Goal: Task Accomplishment & Management: Use online tool/utility

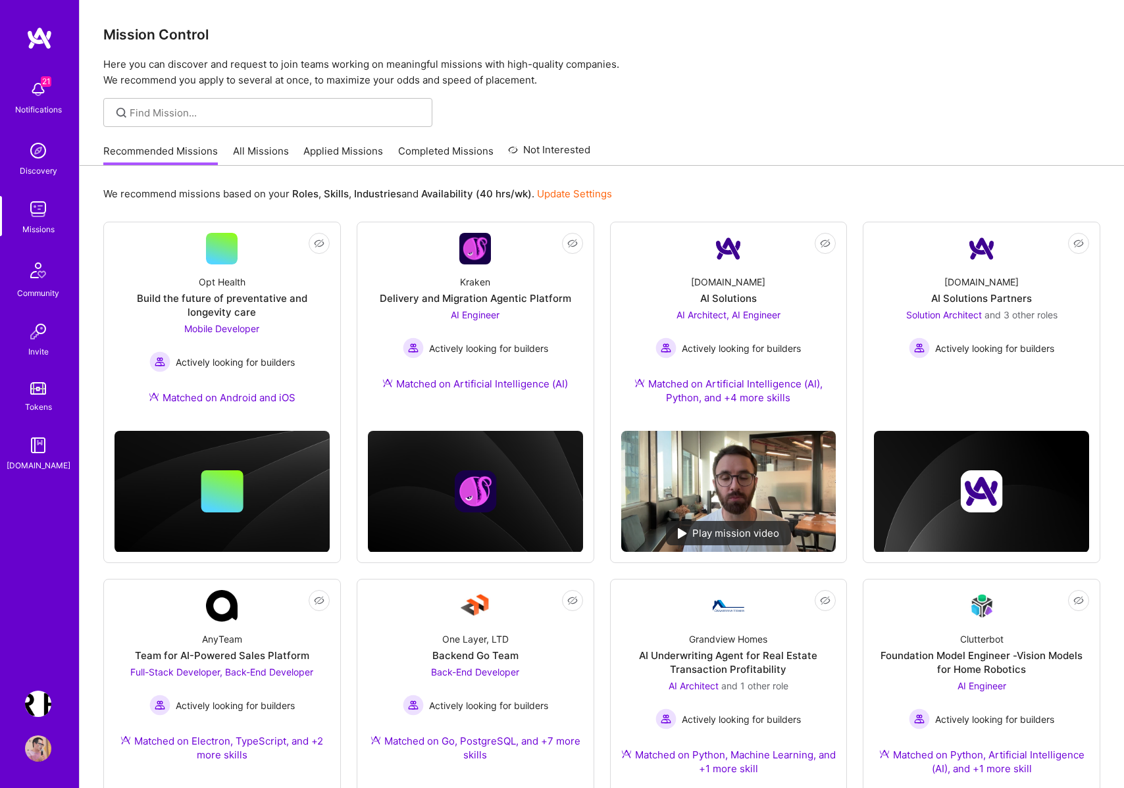
click at [34, 217] on img at bounding box center [38, 209] width 26 height 26
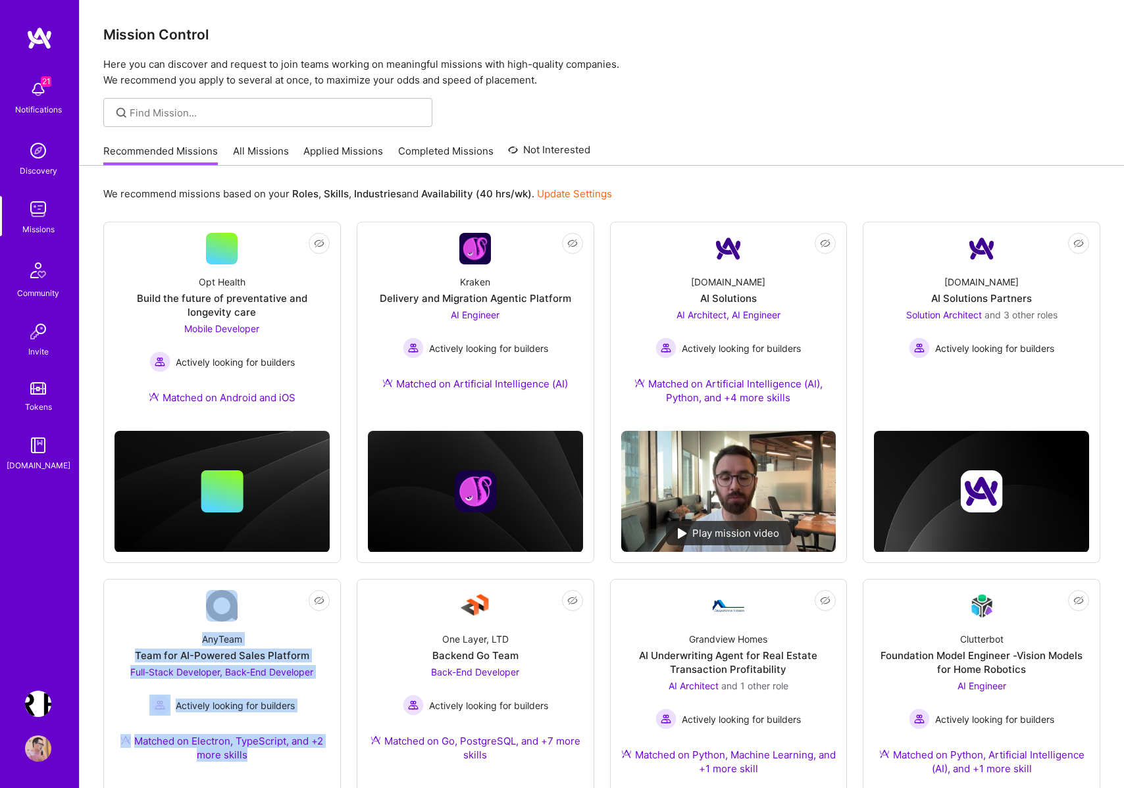
click at [262, 153] on link "All Missions" at bounding box center [261, 155] width 56 height 22
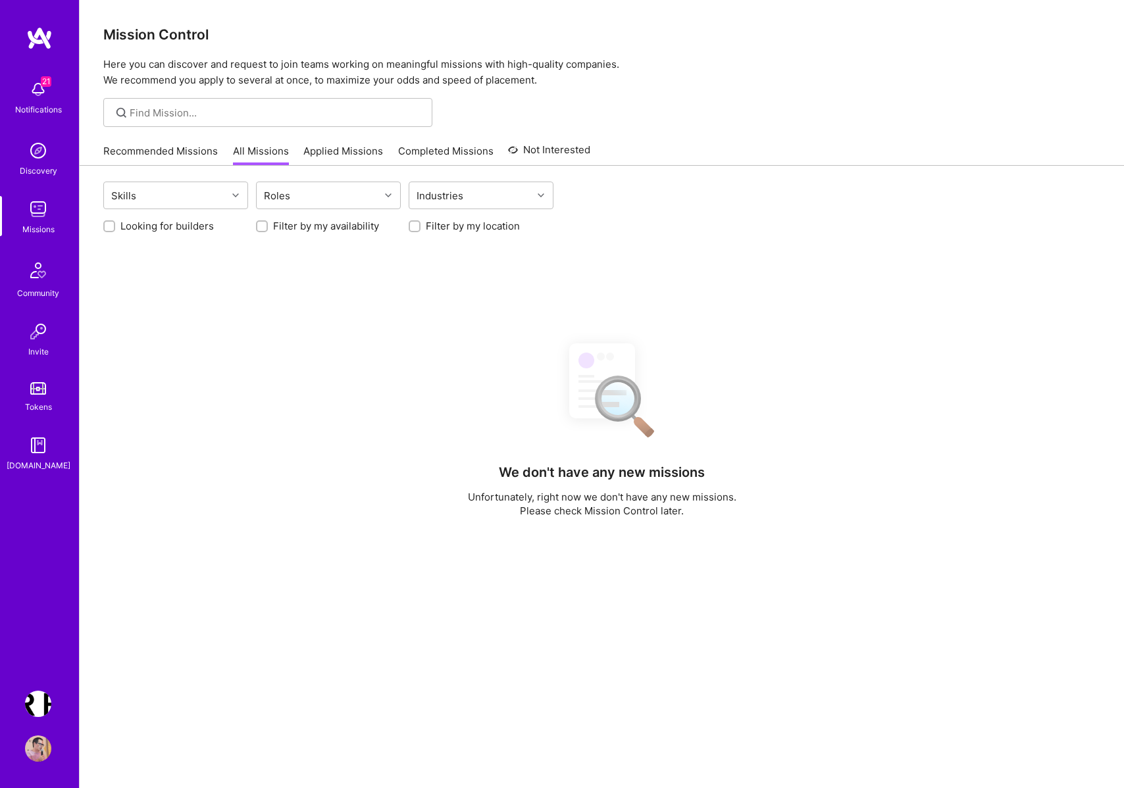
click at [132, 231] on label "Looking for builders" at bounding box center [166, 226] width 93 height 14
click at [115, 231] on input "Looking for builders" at bounding box center [110, 226] width 9 height 9
checkbox input "true"
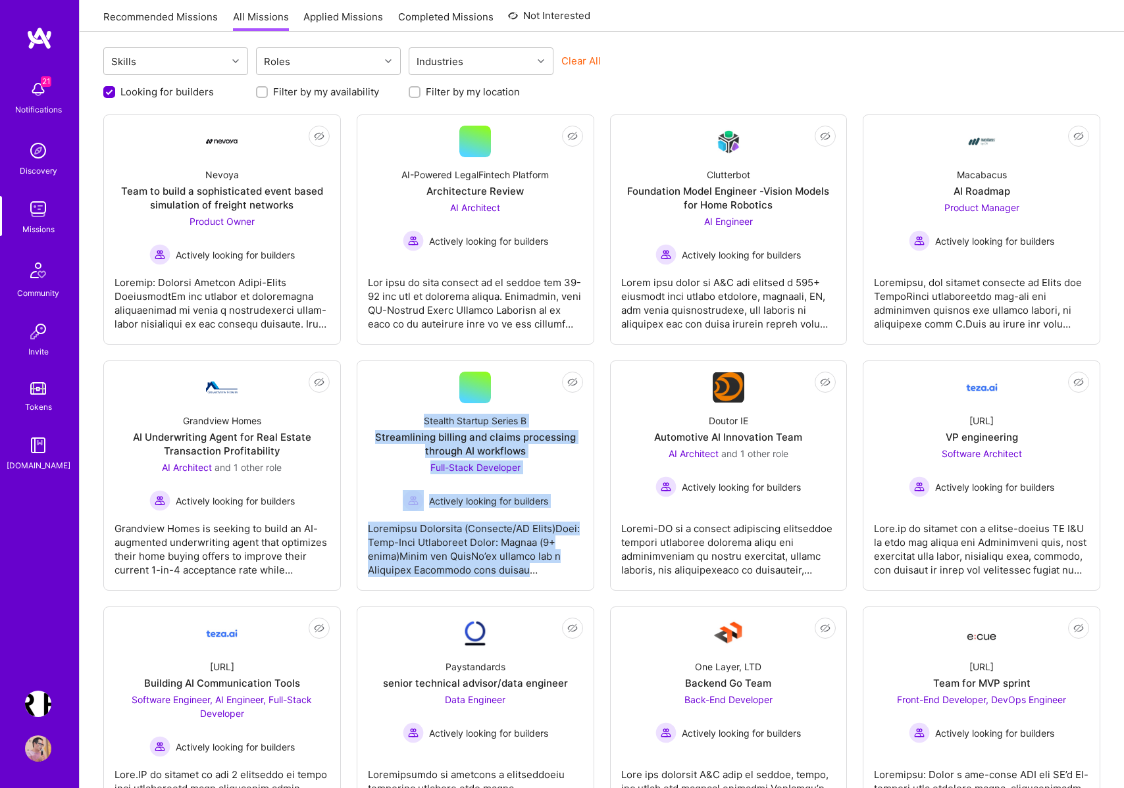
scroll to position [202, 0]
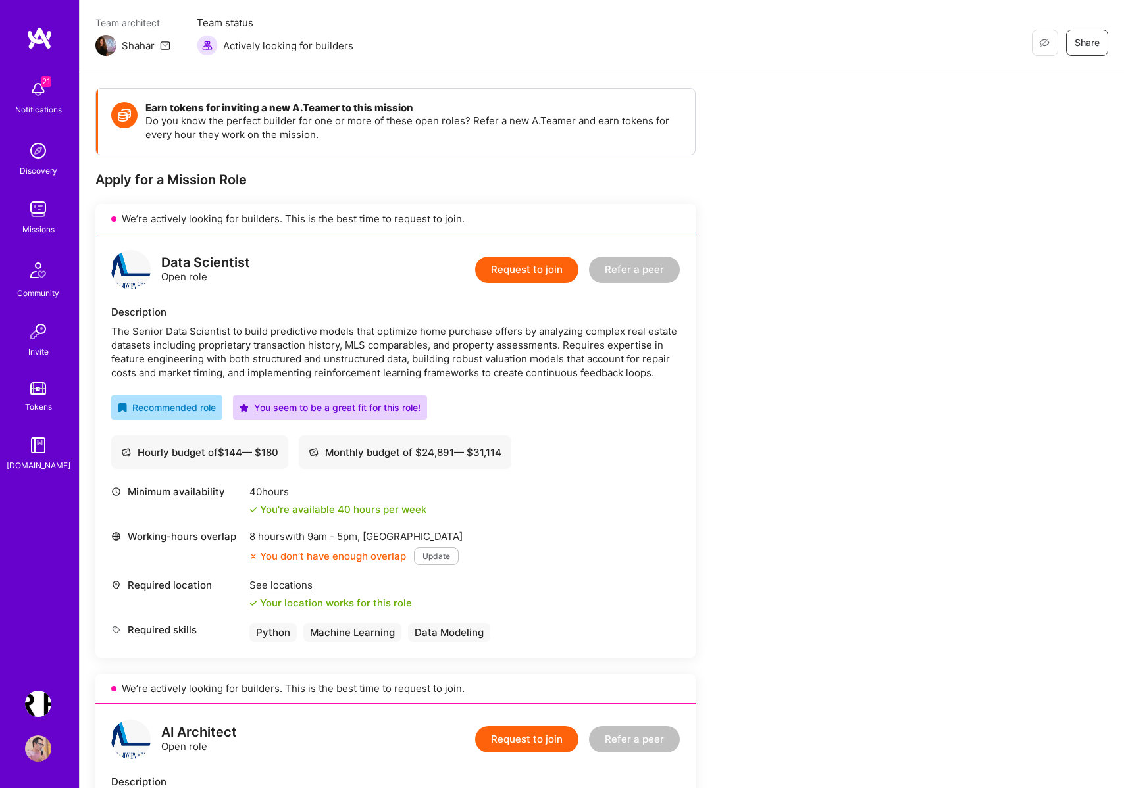
scroll to position [79, 0]
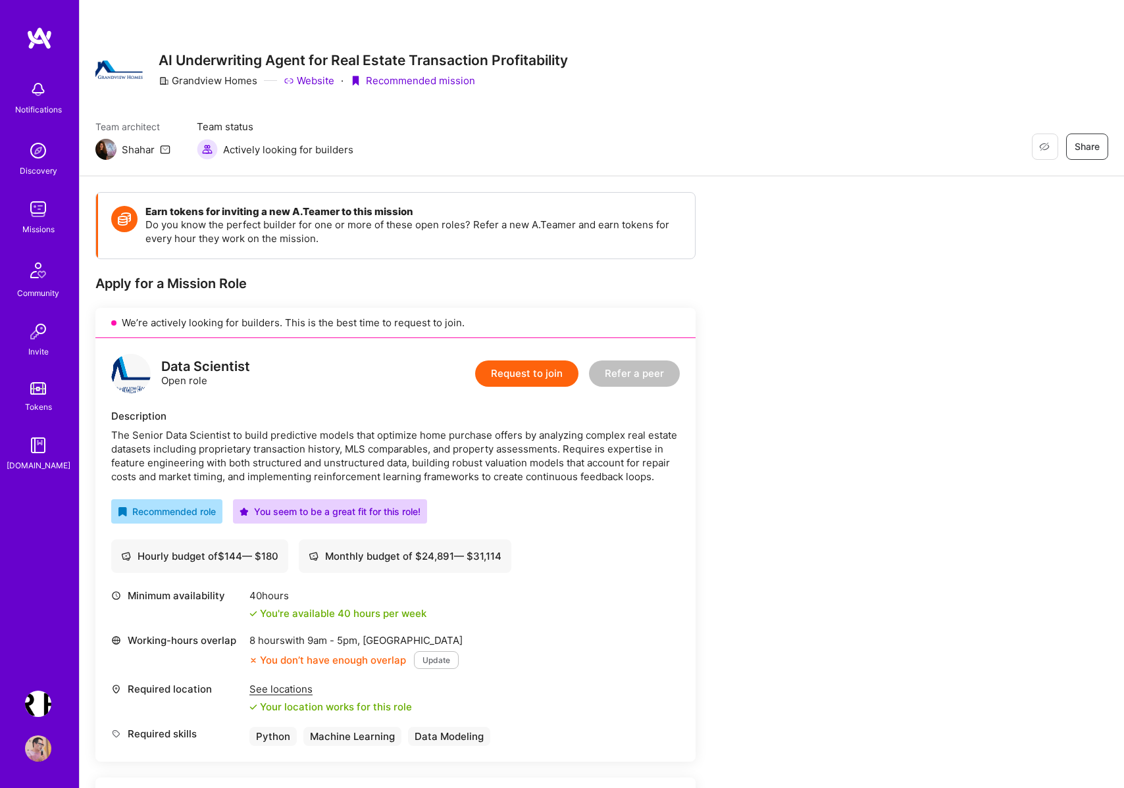
scroll to position [79, 0]
